Goal: Information Seeking & Learning: Learn about a topic

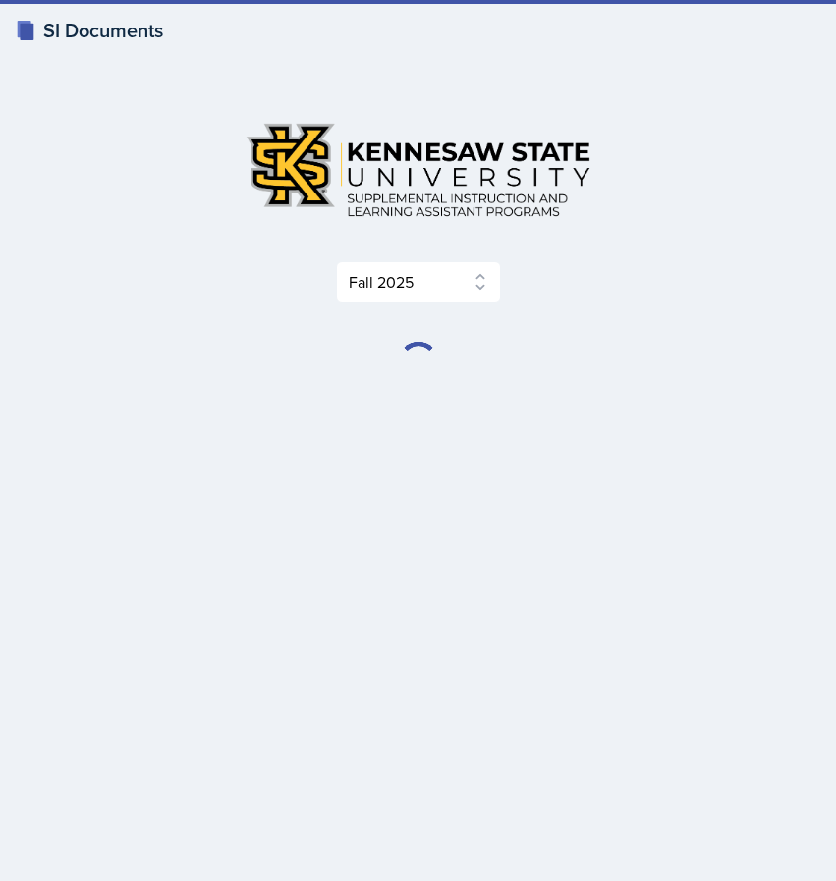
select select "2bed604d-1099-4043-b1bc-2365e8740244"
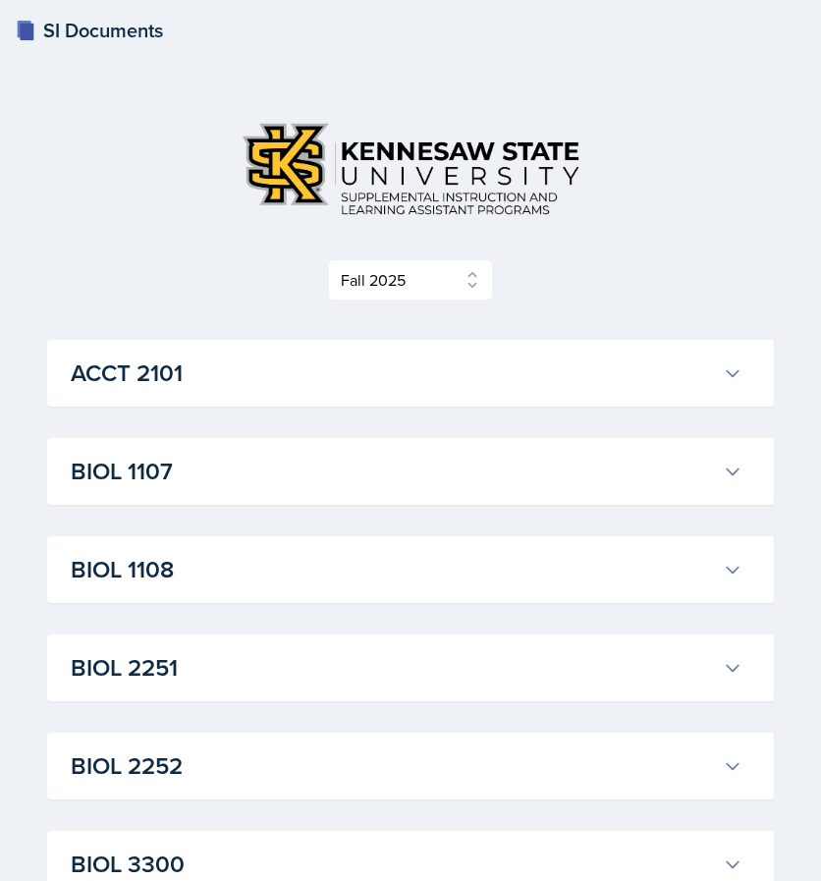
click at [638, 277] on div "Select Semester Fall 2025 Summer 2025 Spring 2025 Fall 2024 Summer 2024 Spring …" at bounding box center [410, 279] width 727 height 41
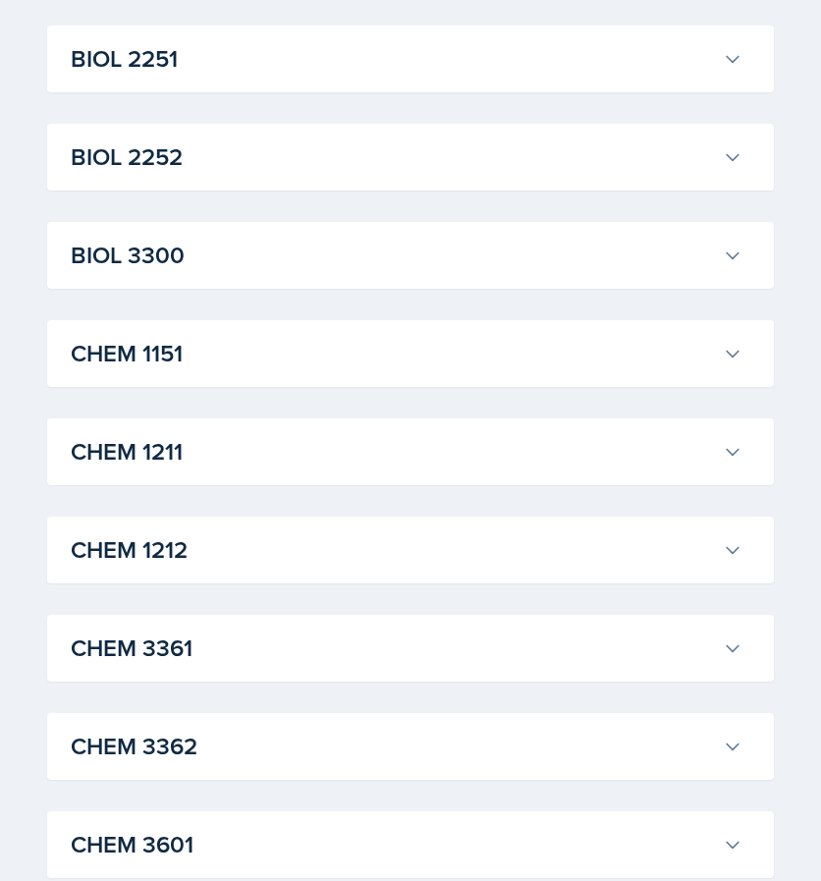
scroll to position [786, 0]
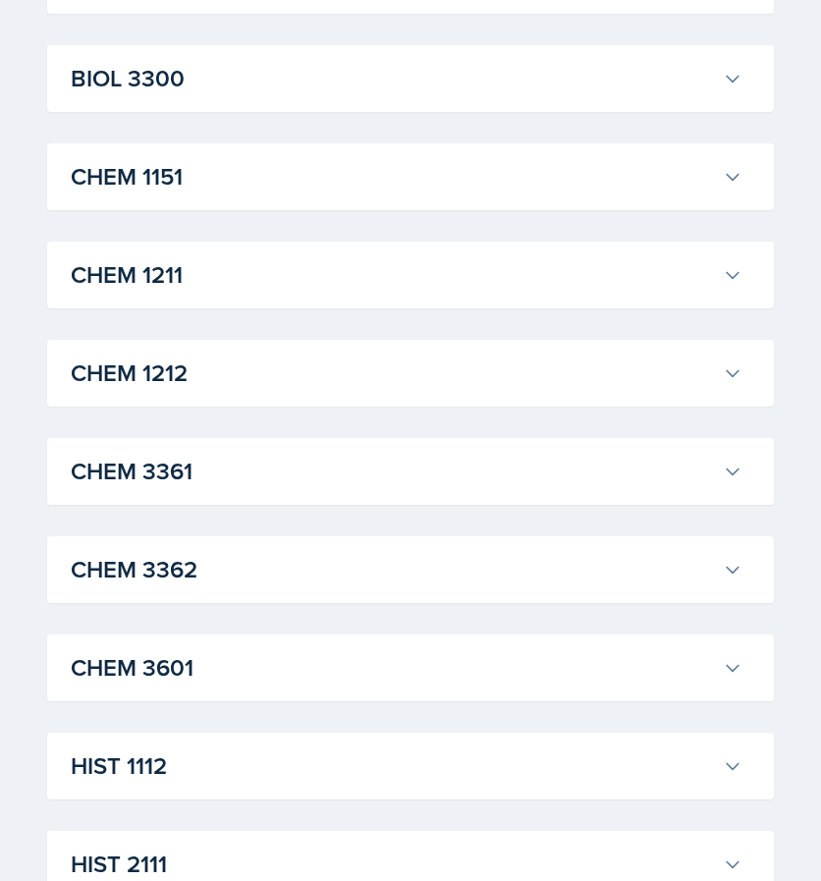
click at [567, 265] on h3 "CHEM 1211" at bounding box center [393, 274] width 644 height 35
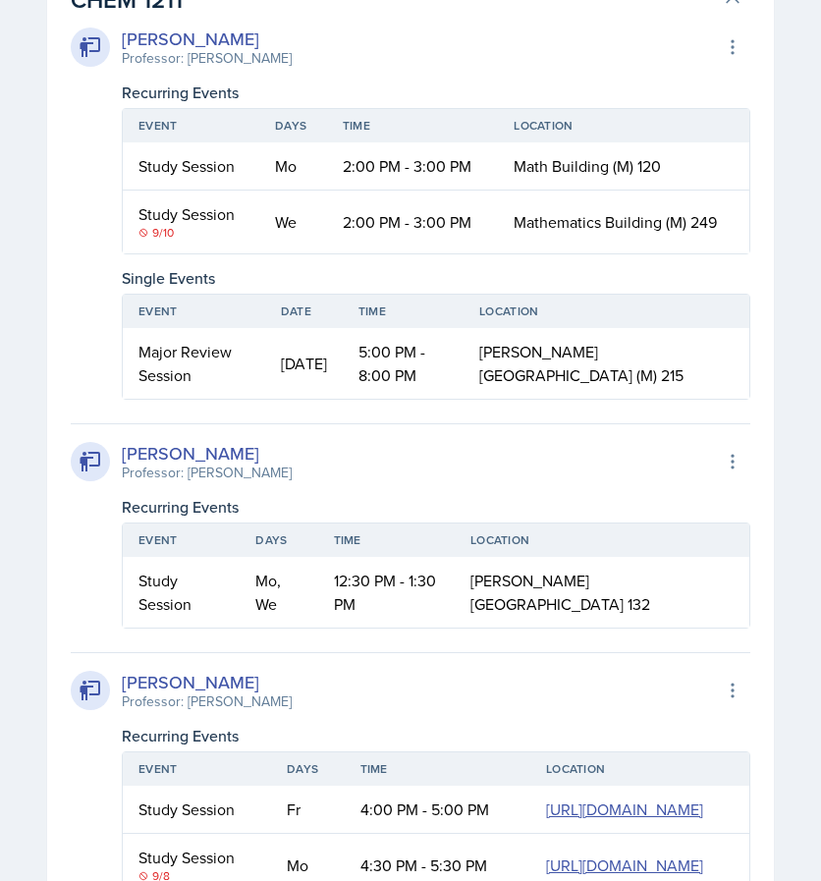
scroll to position [1100, 0]
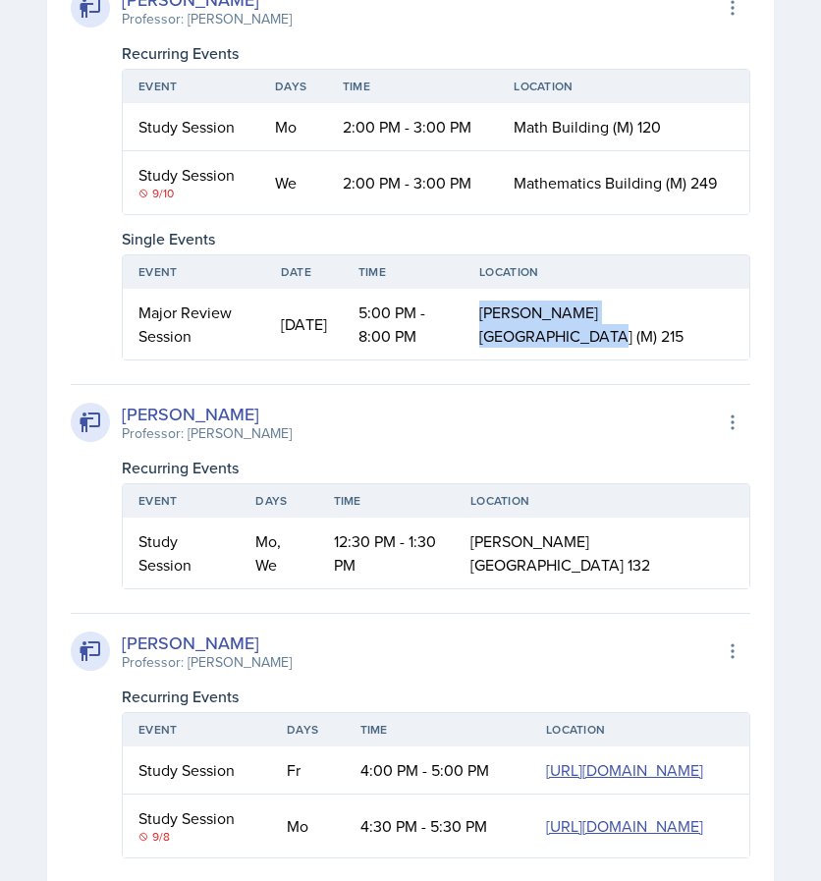
drag, startPoint x: 614, startPoint y: 343, endPoint x: 551, endPoint y: 315, distance: 68.6
click at [551, 315] on td "[PERSON_NAME][GEOGRAPHIC_DATA] (M) 215" at bounding box center [607, 324] width 286 height 71
copy span "[PERSON_NAME][GEOGRAPHIC_DATA] (M) 215"
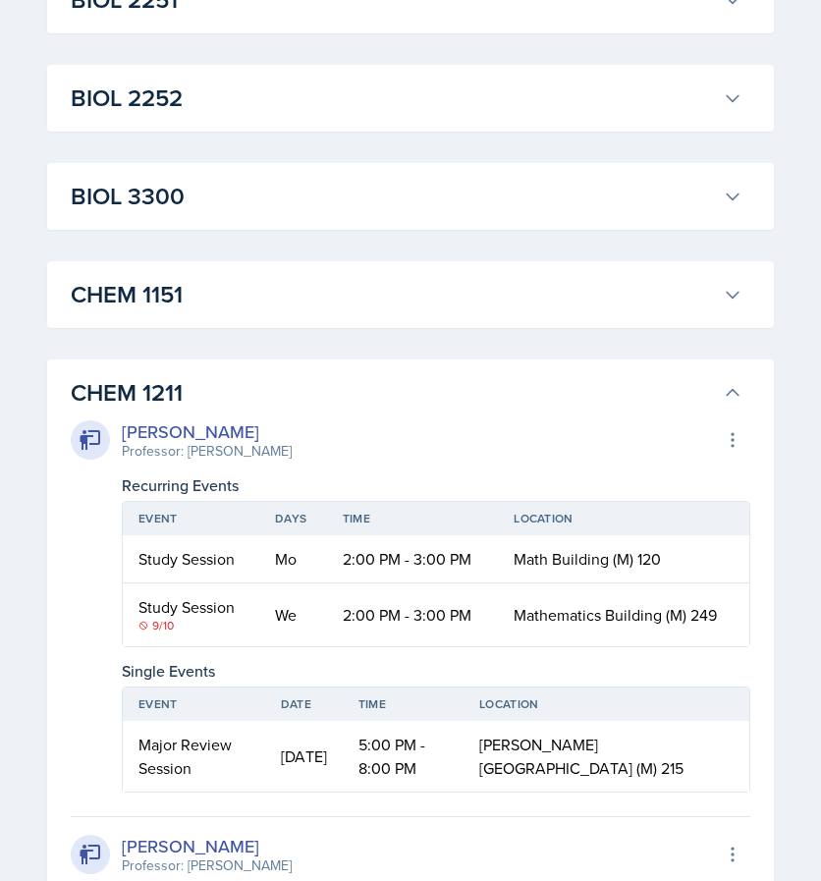
scroll to position [747, 0]
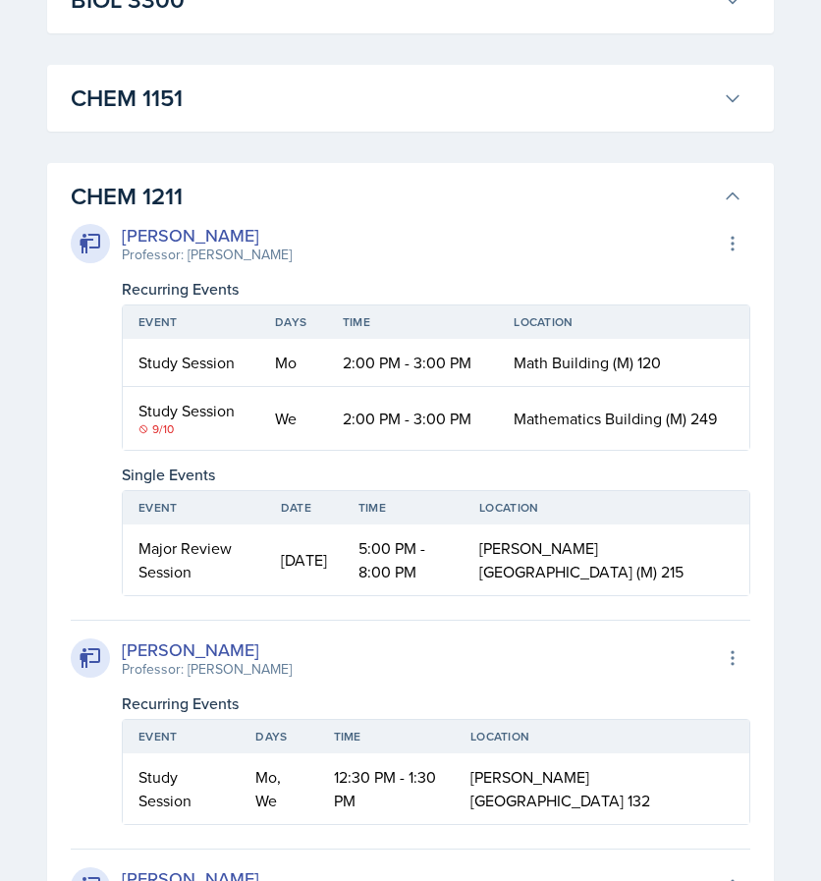
click at [460, 469] on div "Single Events" at bounding box center [436, 475] width 629 height 24
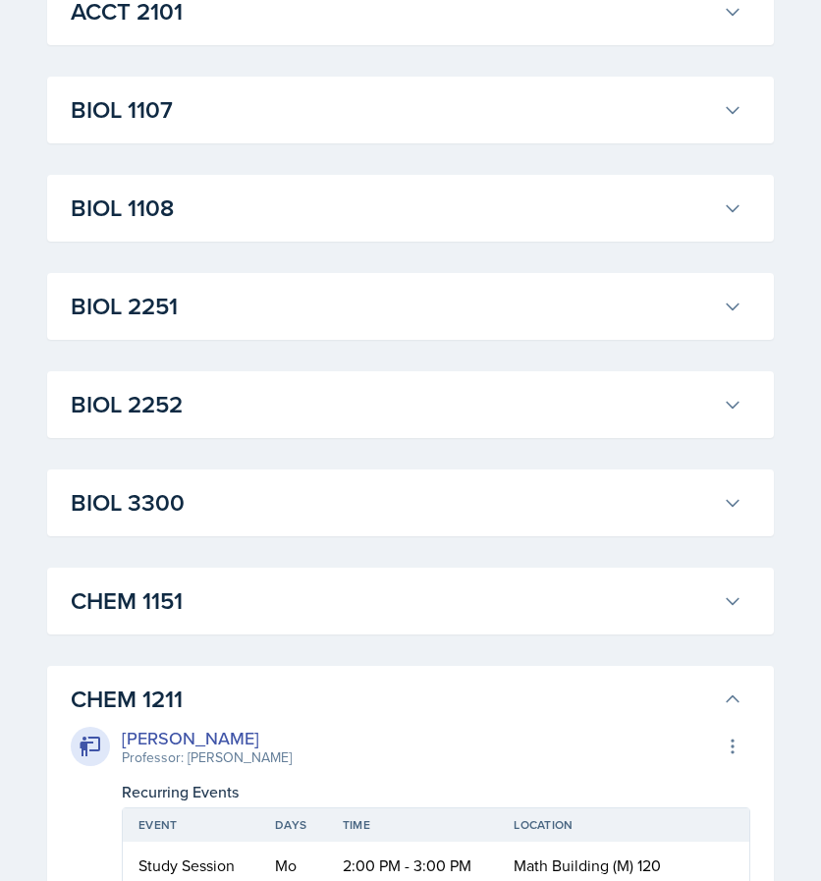
scroll to position [354, 0]
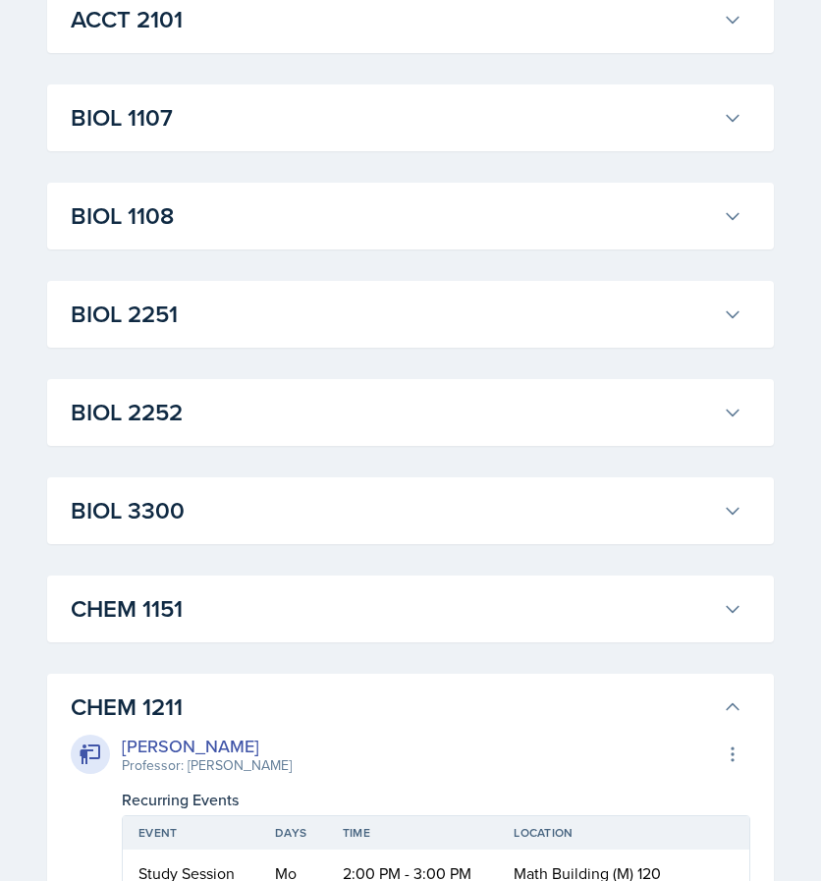
click at [403, 737] on div "[PERSON_NAME] Professor: [PERSON_NAME] Export to Google Calendar" at bounding box center [411, 754] width 680 height 43
click at [398, 716] on h3 "CHEM 1211" at bounding box center [393, 707] width 644 height 35
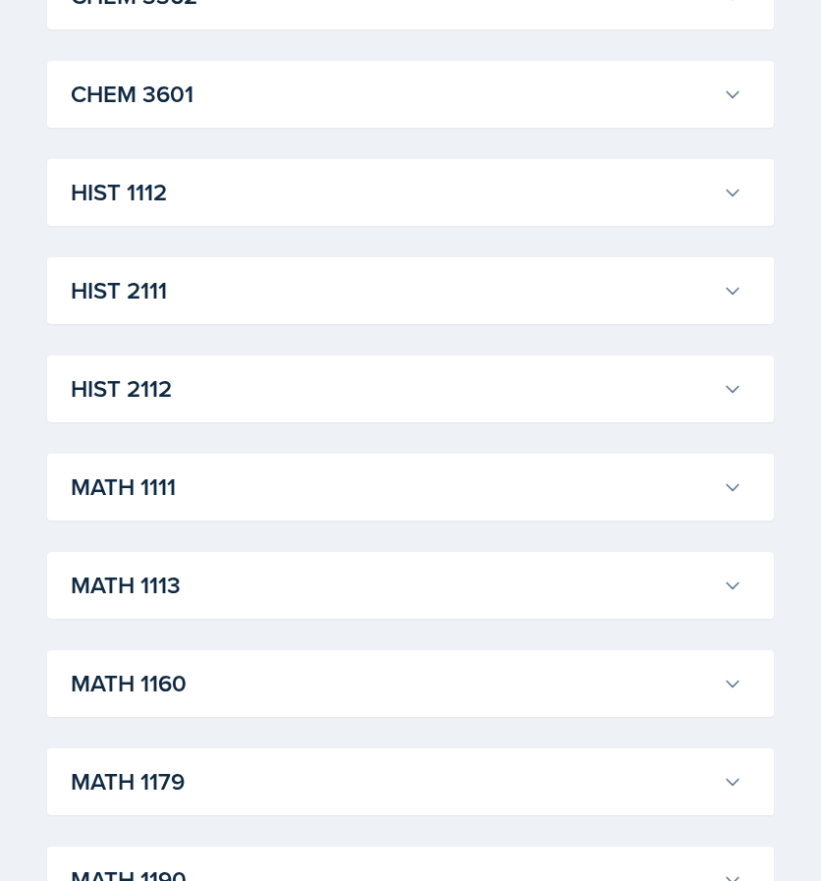
scroll to position [1415, 0]
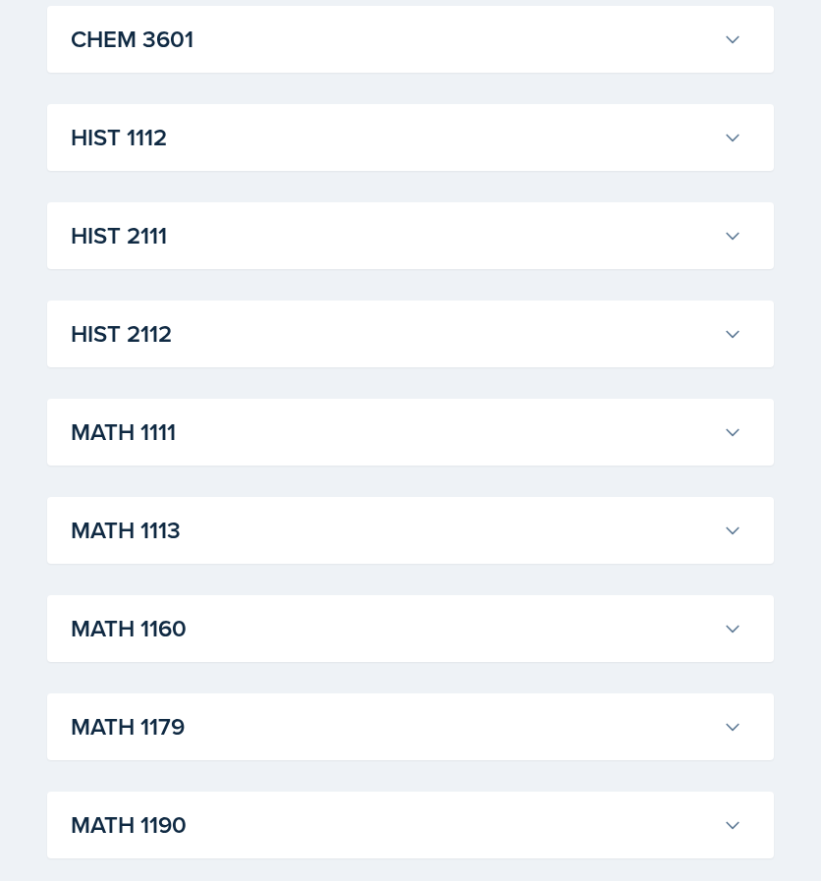
click at [337, 809] on h3 "MATH 1190" at bounding box center [393, 825] width 644 height 35
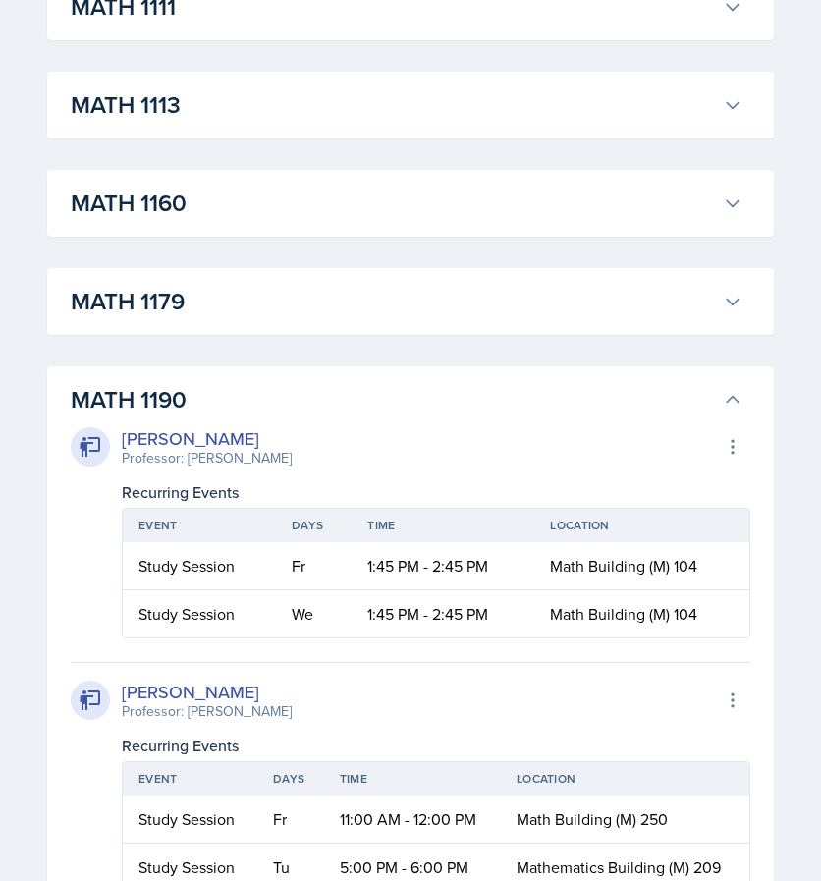
scroll to position [1847, 0]
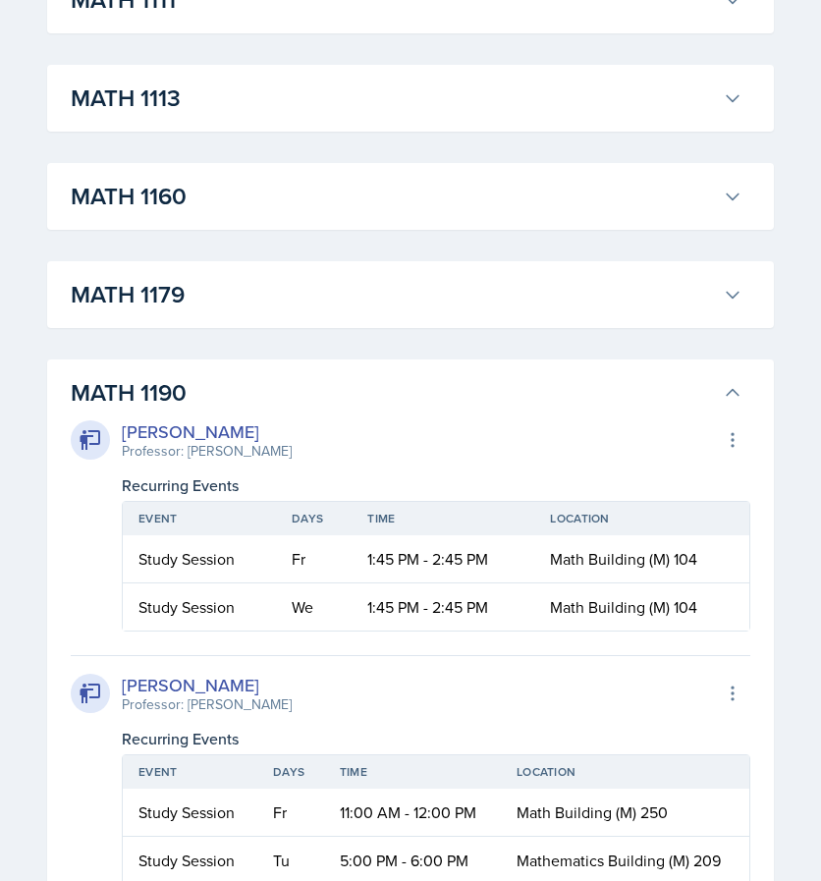
click at [456, 655] on div "[PERSON_NAME] Professor: [PERSON_NAME] Export to Google Calendar Recurring Even…" at bounding box center [411, 770] width 680 height 230
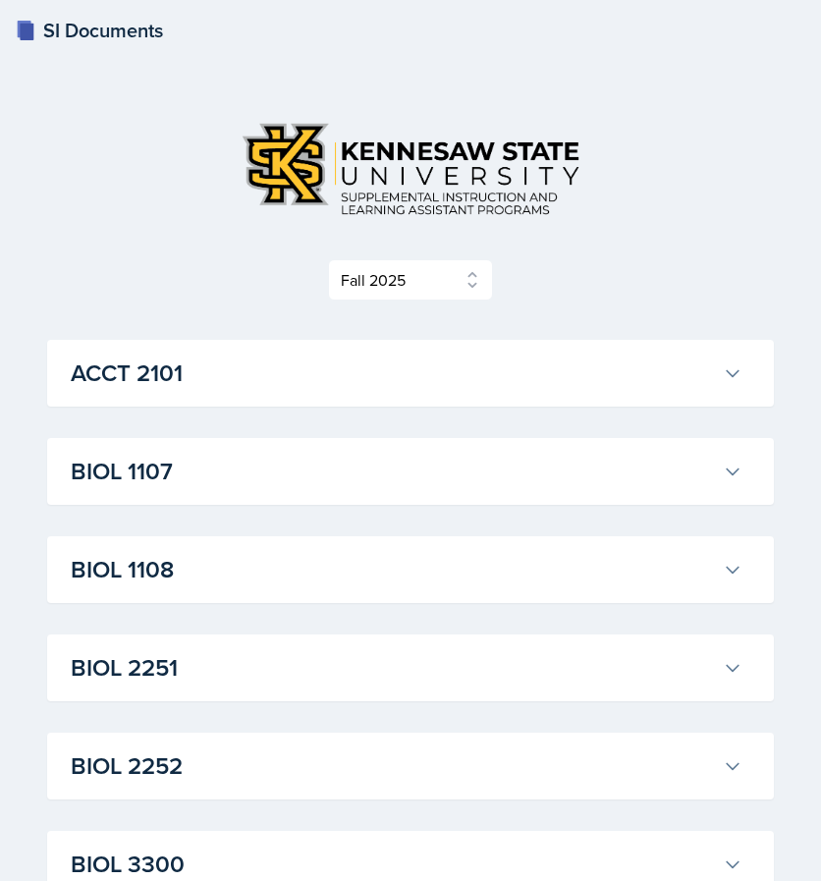
scroll to position [0, 0]
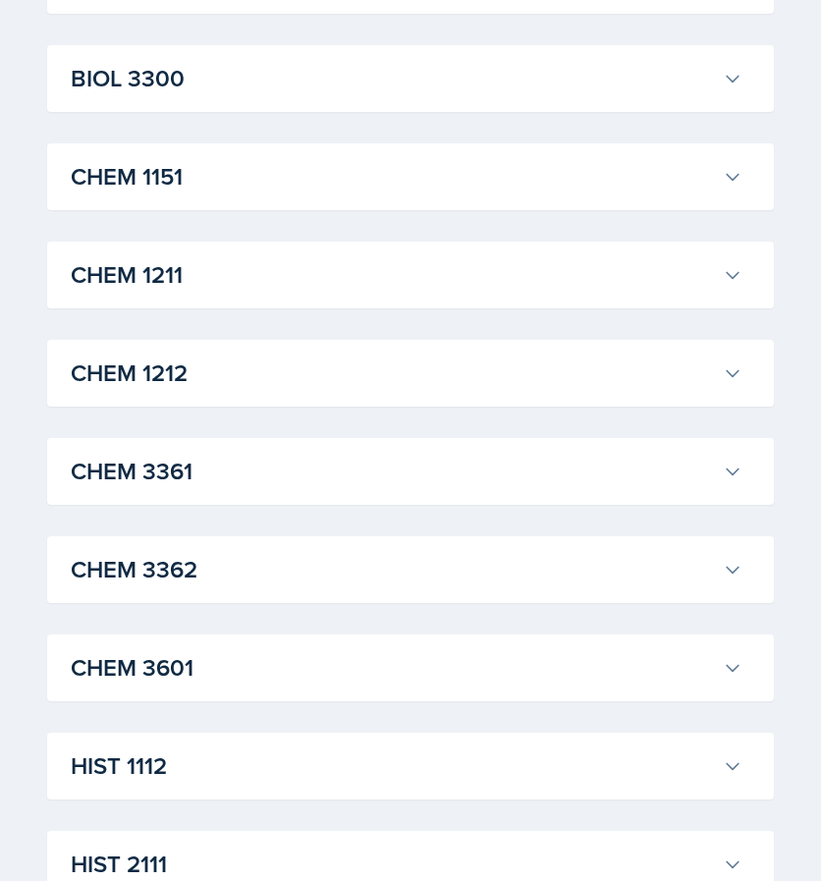
scroll to position [825, 0]
